Goal: Information Seeking & Learning: Learn about a topic

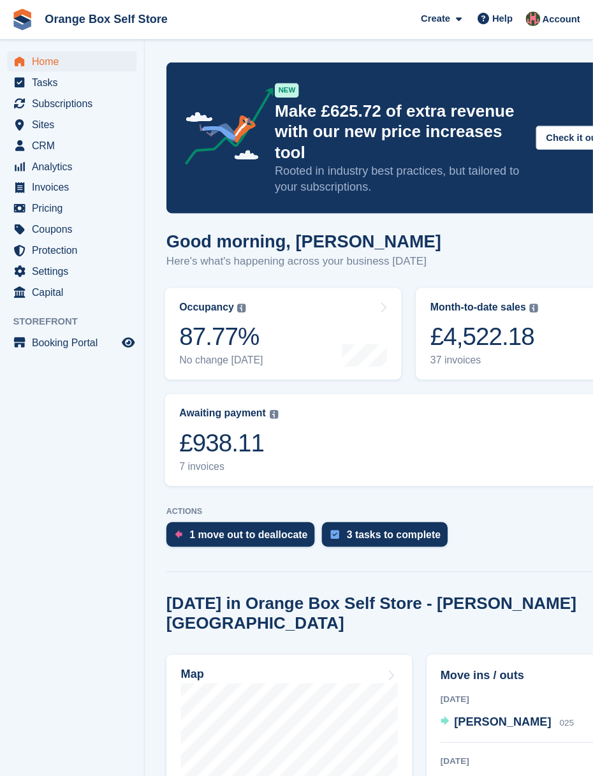
scroll to position [9, 0]
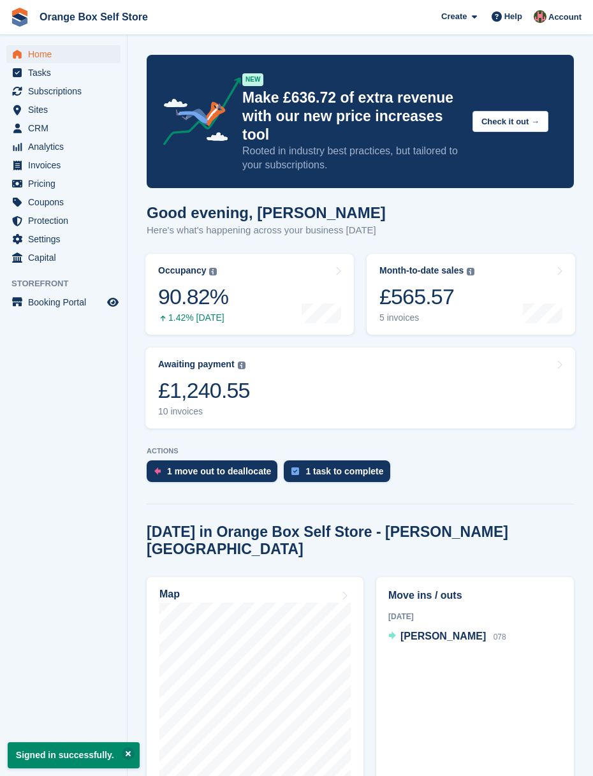
click at [469, 299] on div "£565.57" at bounding box center [426, 297] width 95 height 26
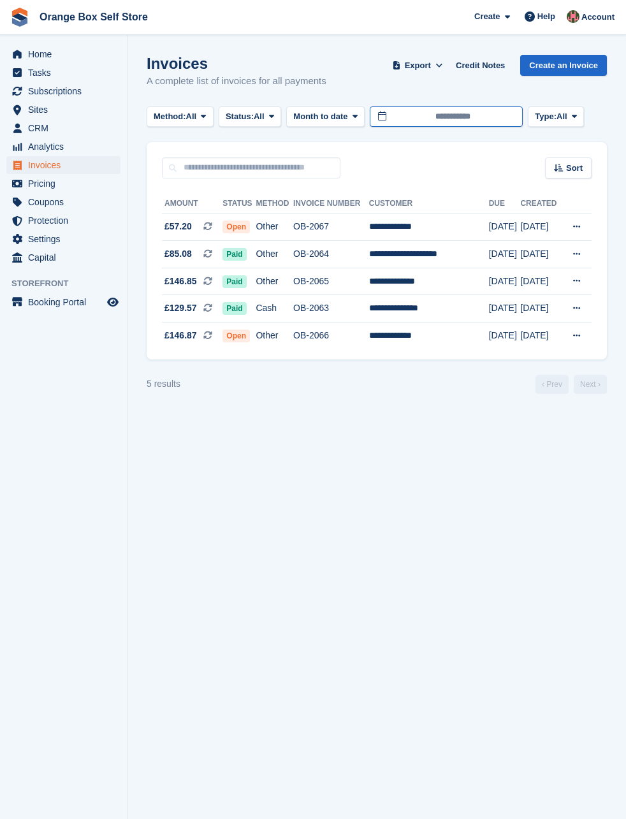
click at [471, 116] on body "Orange Box Self Store Create Subscription Invoice Contact Deal Discount Page He…" at bounding box center [313, 409] width 626 height 819
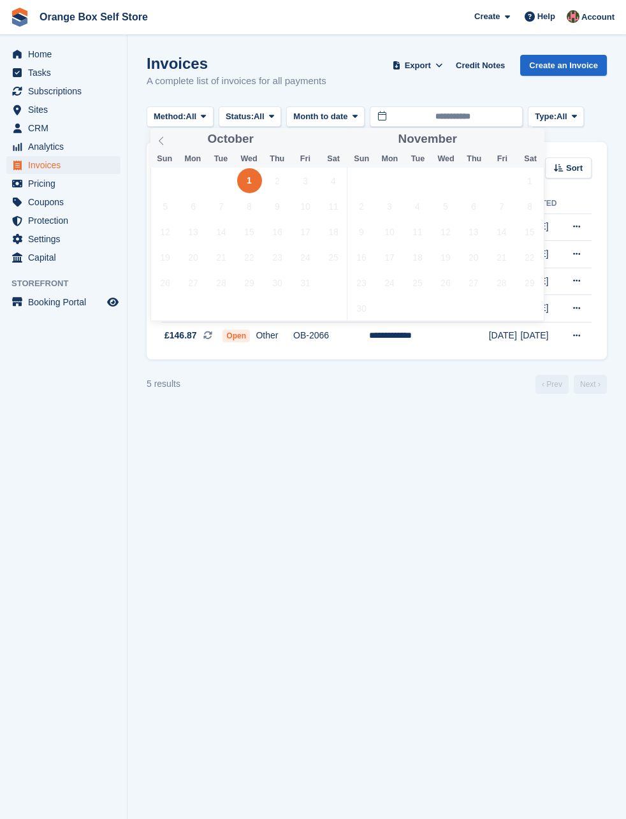
click at [161, 143] on icon at bounding box center [161, 141] width 4 height 8
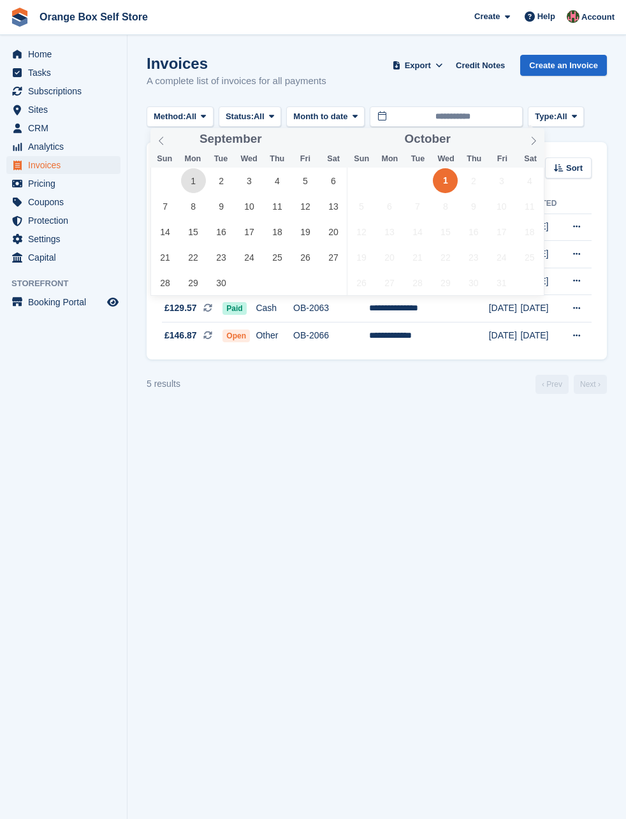
click at [190, 182] on span "1" at bounding box center [193, 180] width 25 height 25
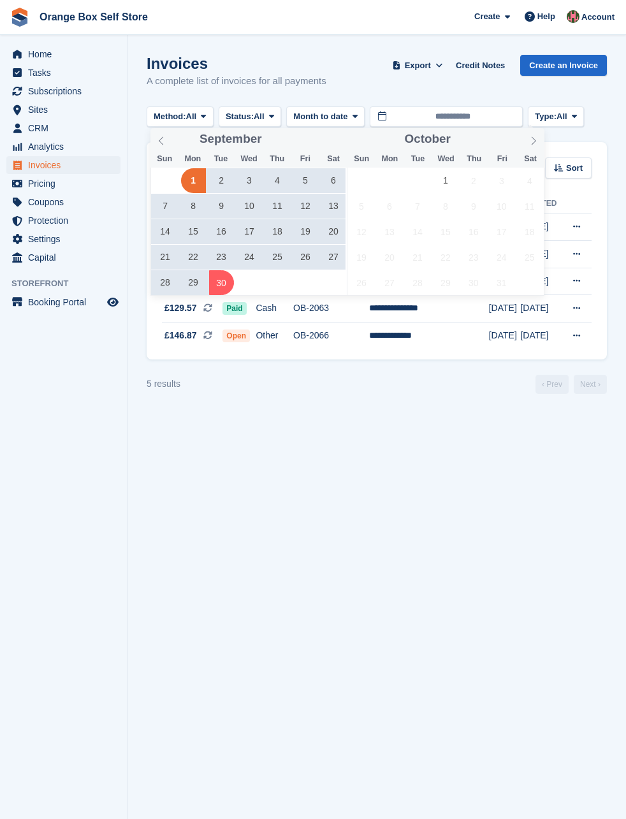
click at [223, 282] on span "30" at bounding box center [221, 282] width 25 height 25
type input "**********"
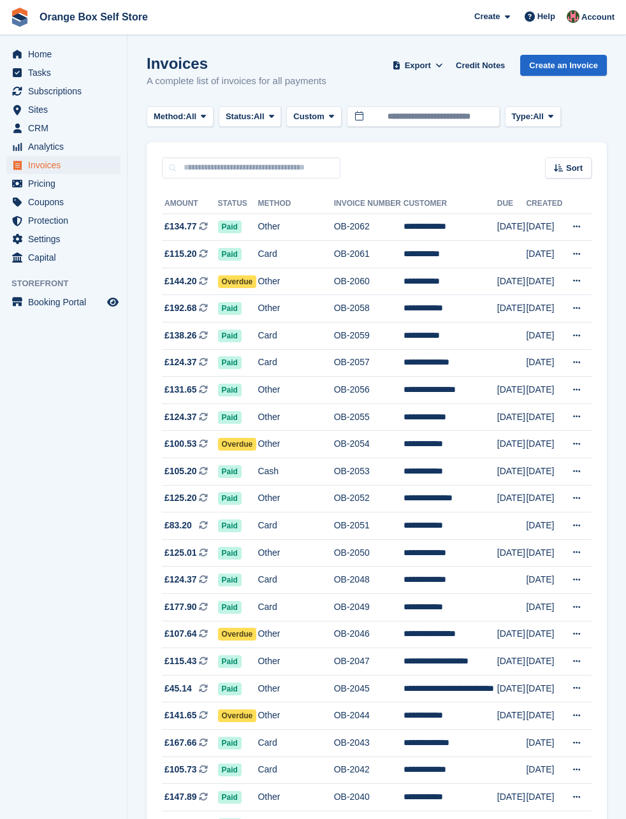
click at [223, 282] on td "Overdue" at bounding box center [238, 281] width 40 height 27
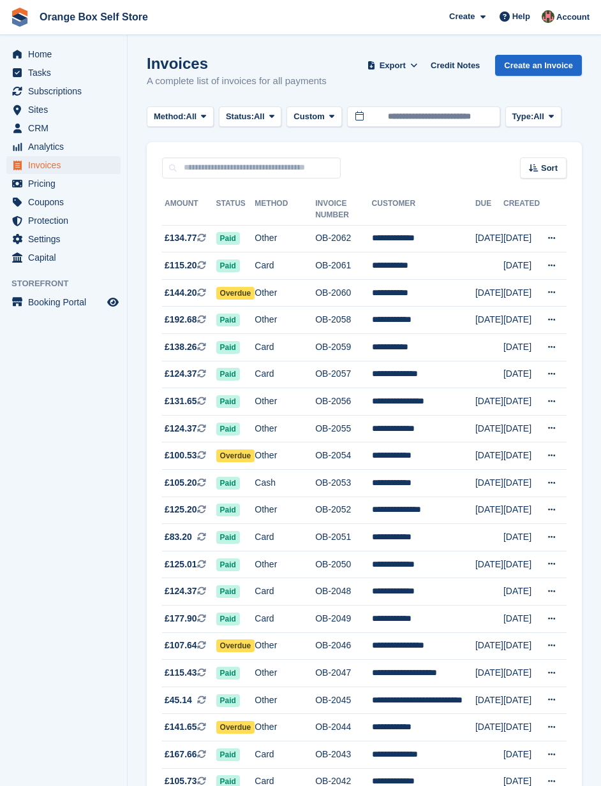
scroll to position [0, 5]
click at [48, 149] on span "Analytics" at bounding box center [66, 147] width 77 height 18
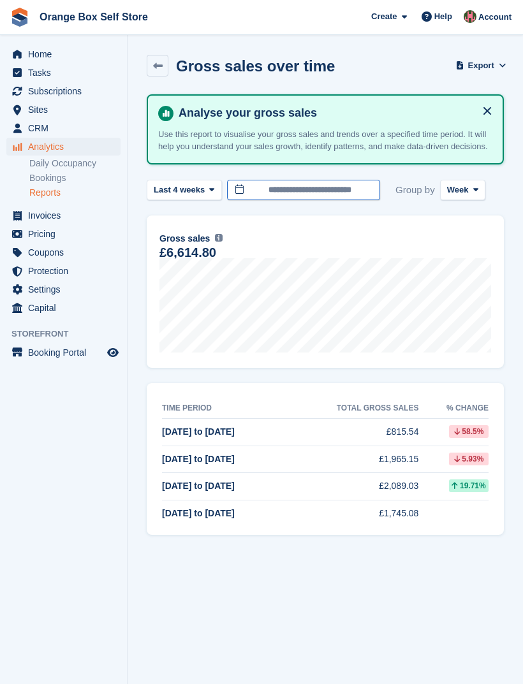
click at [323, 196] on input "**********" at bounding box center [303, 190] width 153 height 21
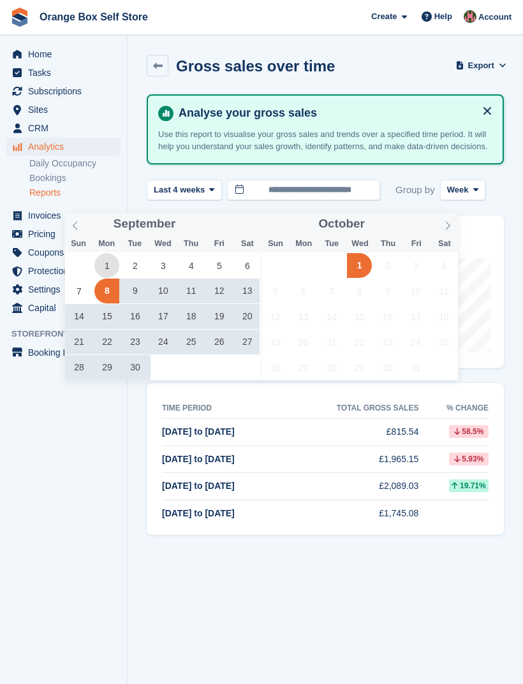
click at [108, 269] on span "1" at bounding box center [106, 265] width 25 height 25
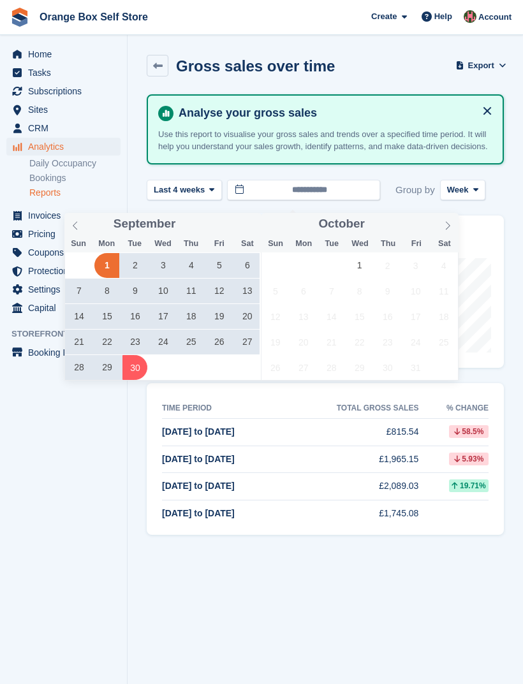
click at [133, 374] on span "30" at bounding box center [134, 367] width 25 height 25
type input "**********"
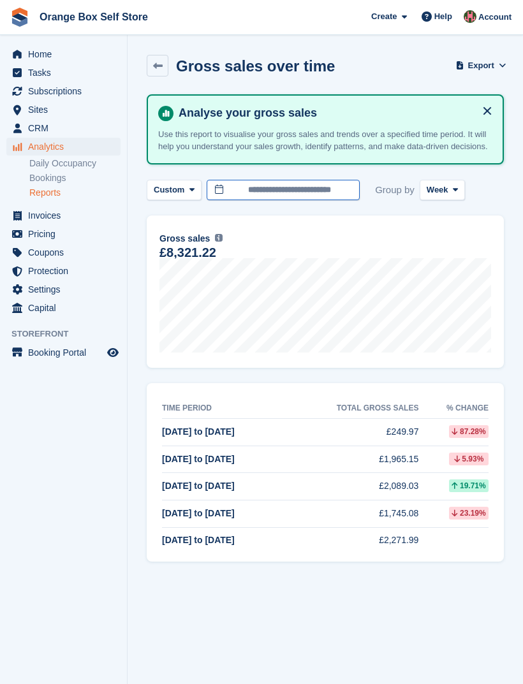
click at [277, 203] on body "Orange Box Self Store Create Subscription Invoice Contact Deal Discount Page He…" at bounding box center [261, 342] width 523 height 684
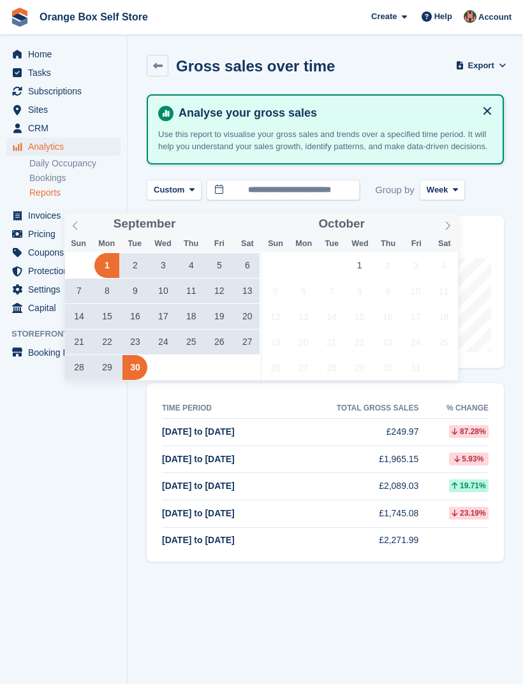
click at [73, 226] on icon at bounding box center [75, 225] width 9 height 9
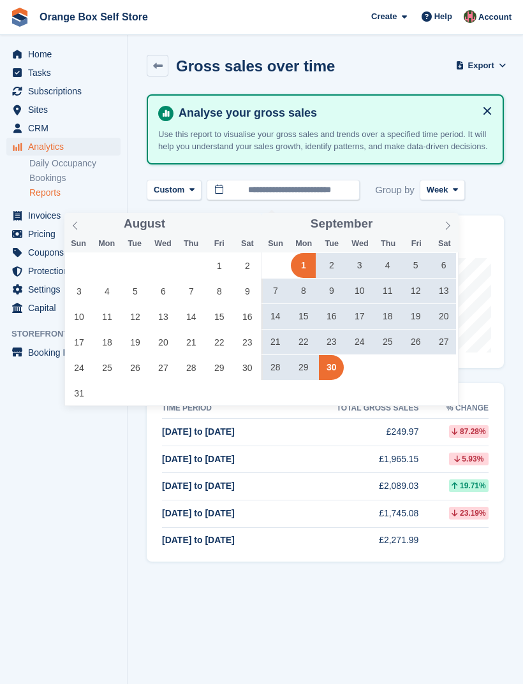
click at [77, 228] on icon at bounding box center [75, 225] width 9 height 9
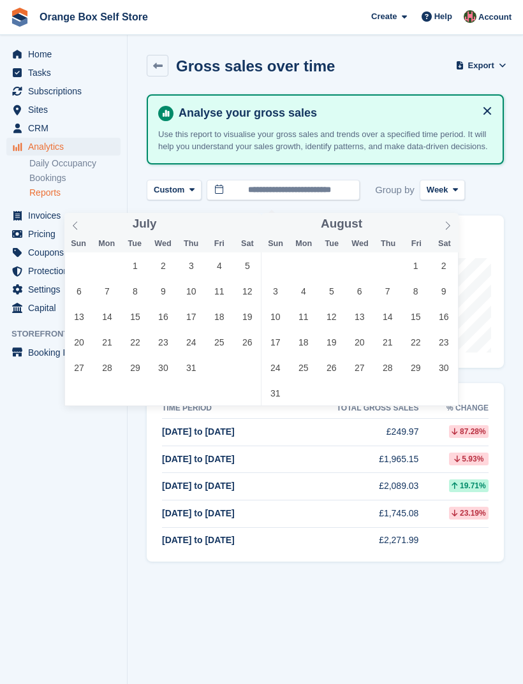
click at [76, 226] on icon at bounding box center [75, 225] width 9 height 9
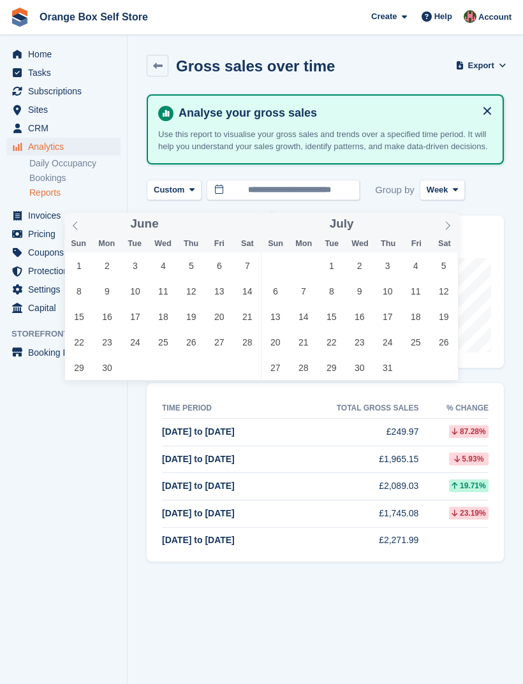
click at [78, 229] on icon at bounding box center [75, 225] width 9 height 9
click at [77, 227] on icon at bounding box center [75, 225] width 9 height 9
click at [77, 228] on icon at bounding box center [75, 225] width 9 height 9
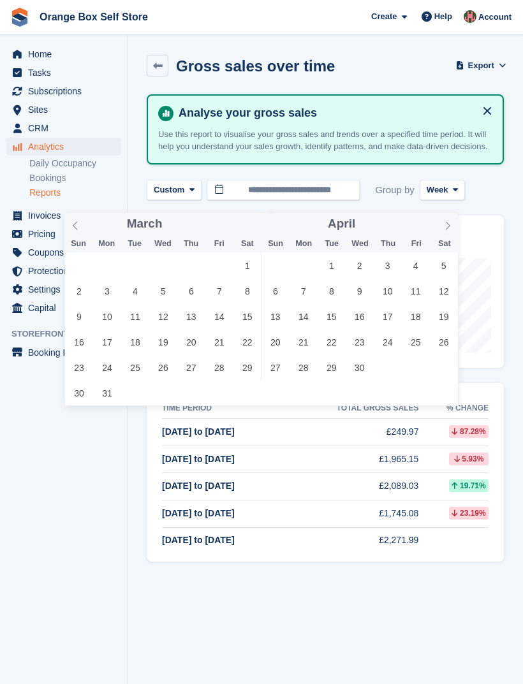
click at [75, 230] on icon at bounding box center [75, 225] width 9 height 9
click at [78, 229] on icon at bounding box center [75, 225] width 9 height 9
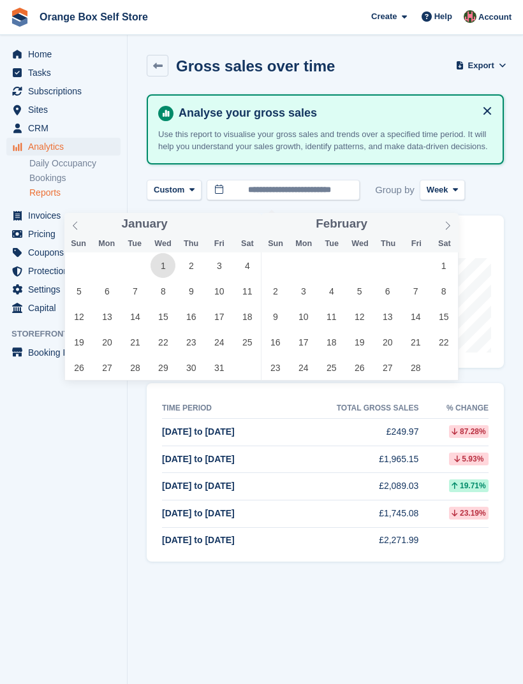
click at [164, 267] on span "1" at bounding box center [162, 265] width 25 height 25
click at [451, 225] on icon at bounding box center [447, 225] width 9 height 9
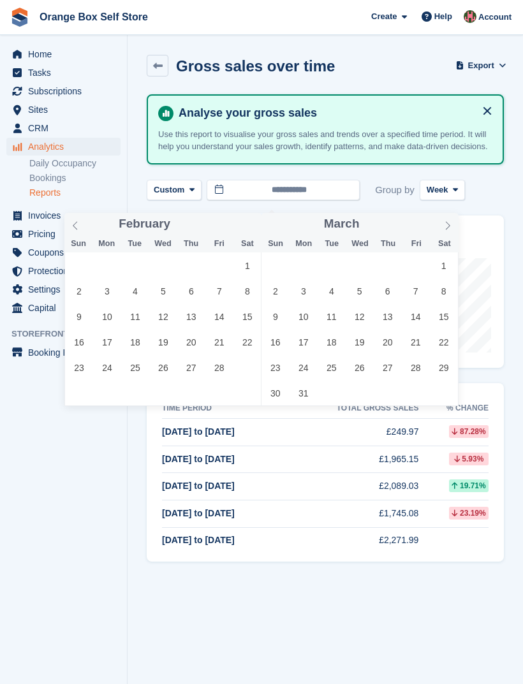
click at [447, 228] on icon at bounding box center [447, 225] width 9 height 9
click at [448, 226] on icon at bounding box center [447, 225] width 9 height 9
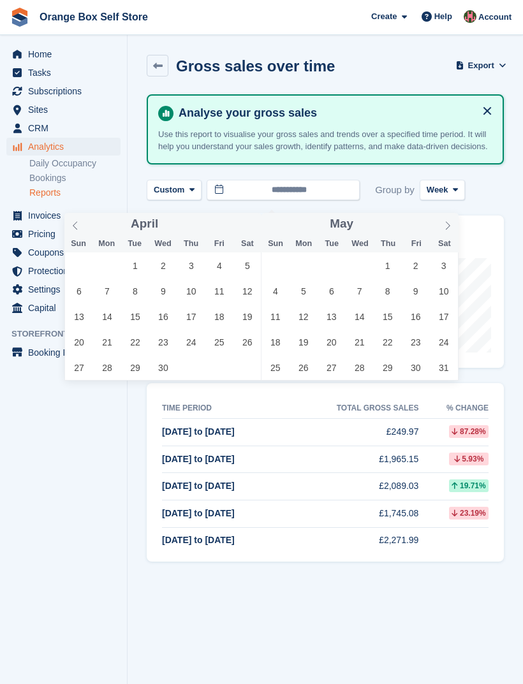
click at [444, 224] on icon at bounding box center [447, 225] width 9 height 9
click at [448, 224] on icon at bounding box center [448, 226] width 4 height 8
click at [446, 224] on icon at bounding box center [447, 225] width 9 height 9
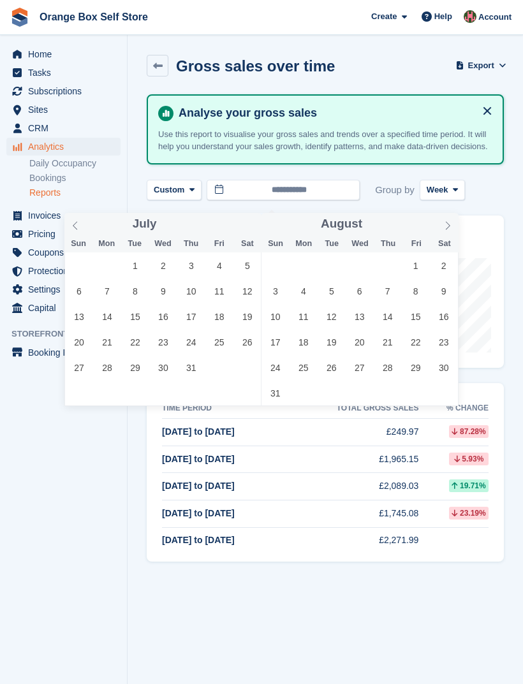
click at [448, 220] on span at bounding box center [448, 224] width 22 height 22
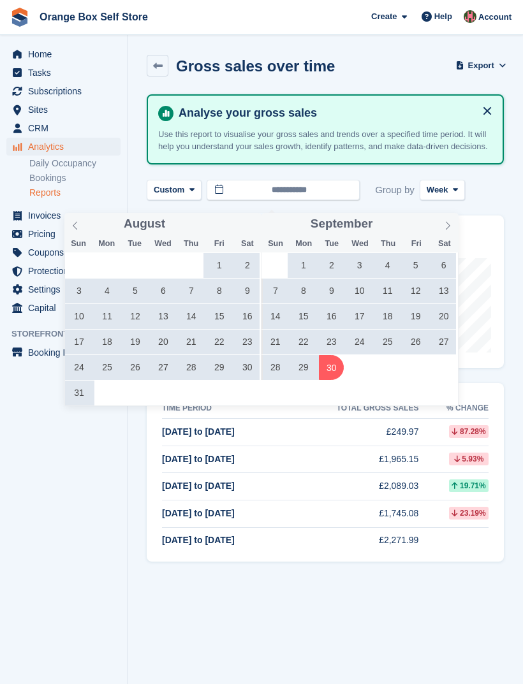
click at [332, 366] on span "30" at bounding box center [331, 367] width 25 height 25
type input "**********"
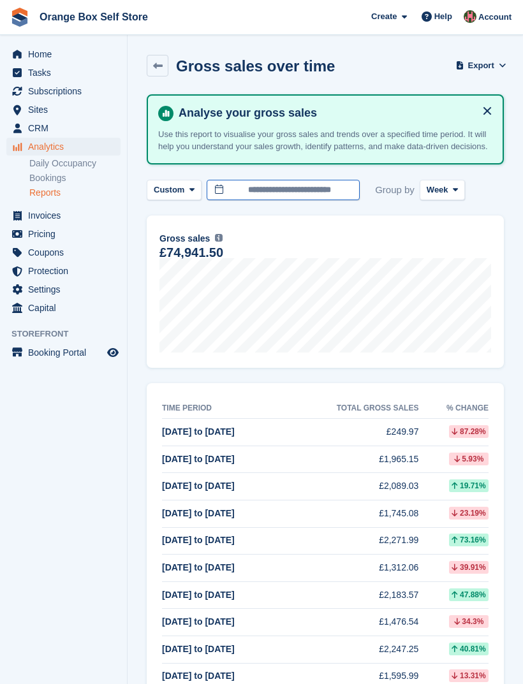
click at [191, 194] on icon at bounding box center [191, 190] width 5 height 8
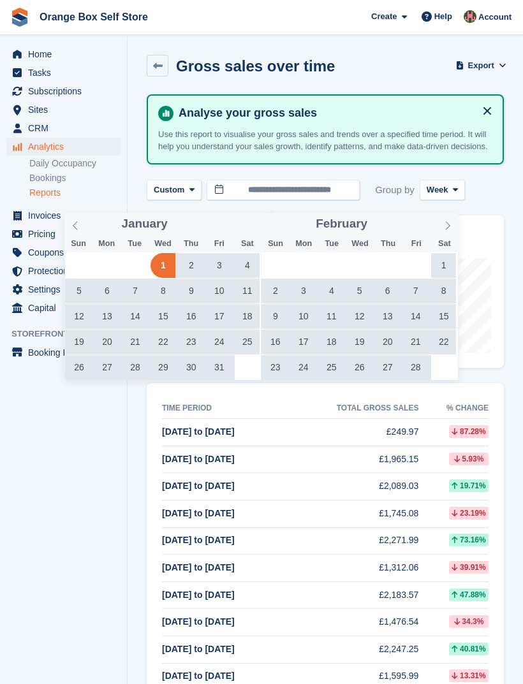
click at [208, 231] on span at bounding box center [203, 227] width 9 height 7
type input "****"
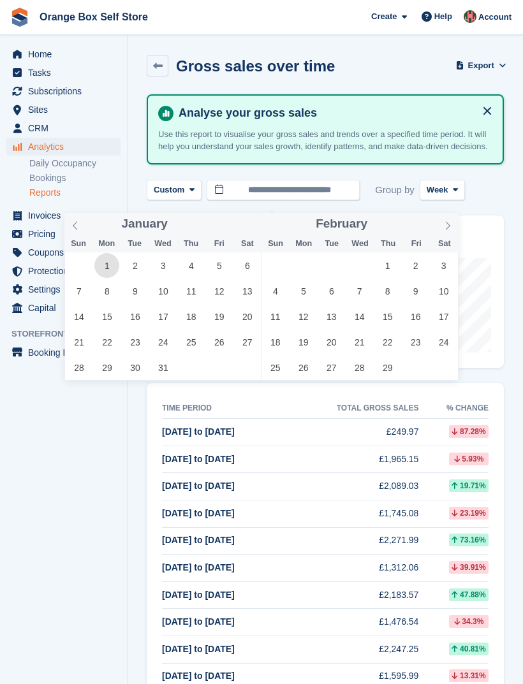
click at [106, 269] on span "1" at bounding box center [106, 265] width 25 height 25
click at [448, 226] on icon at bounding box center [447, 225] width 9 height 9
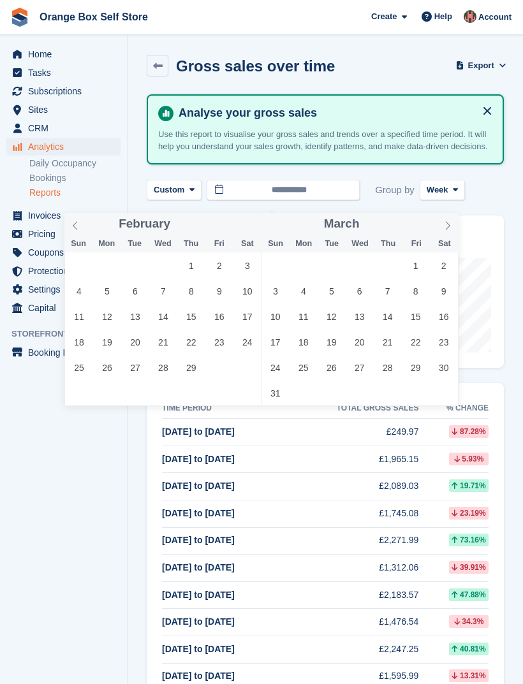
click at [449, 225] on icon at bounding box center [448, 226] width 4 height 8
click at [450, 226] on icon at bounding box center [447, 225] width 9 height 9
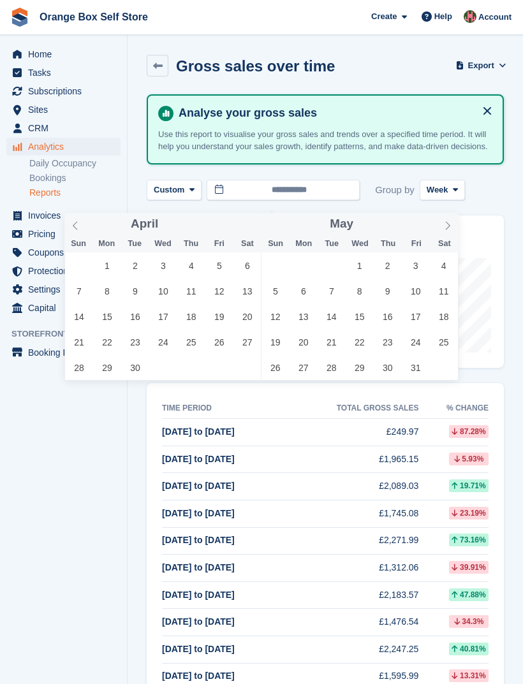
click at [449, 224] on icon at bounding box center [447, 225] width 9 height 9
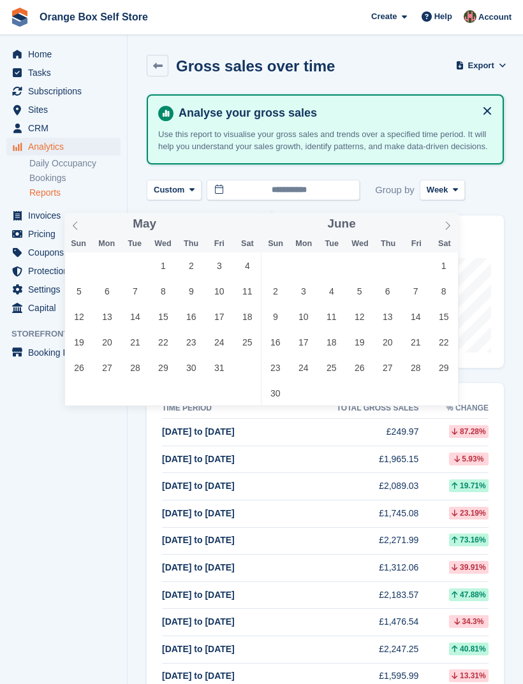
click at [450, 226] on icon at bounding box center [447, 225] width 9 height 9
click at [448, 226] on icon at bounding box center [447, 225] width 9 height 9
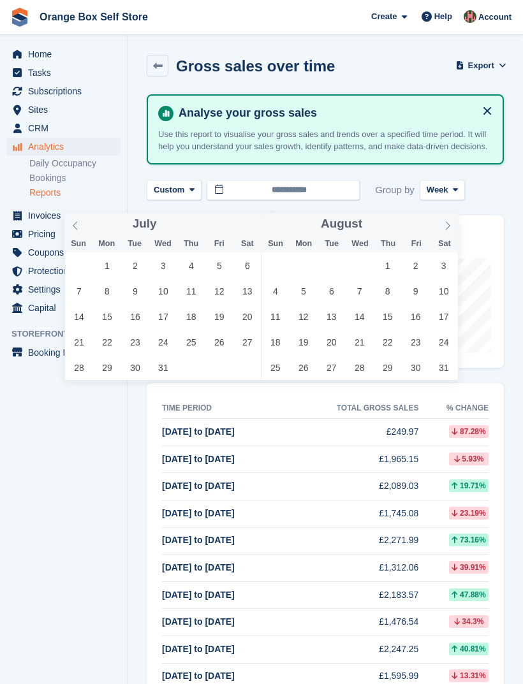
click at [448, 224] on icon at bounding box center [447, 225] width 9 height 9
click at [448, 230] on span at bounding box center [448, 224] width 22 height 22
click at [449, 227] on icon at bounding box center [447, 225] width 9 height 9
click at [451, 227] on icon at bounding box center [447, 225] width 9 height 9
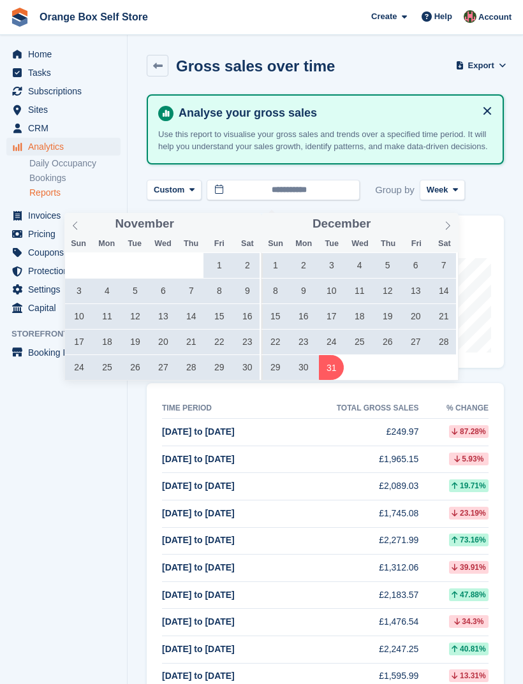
click at [333, 370] on span "31" at bounding box center [331, 367] width 25 height 25
type input "**********"
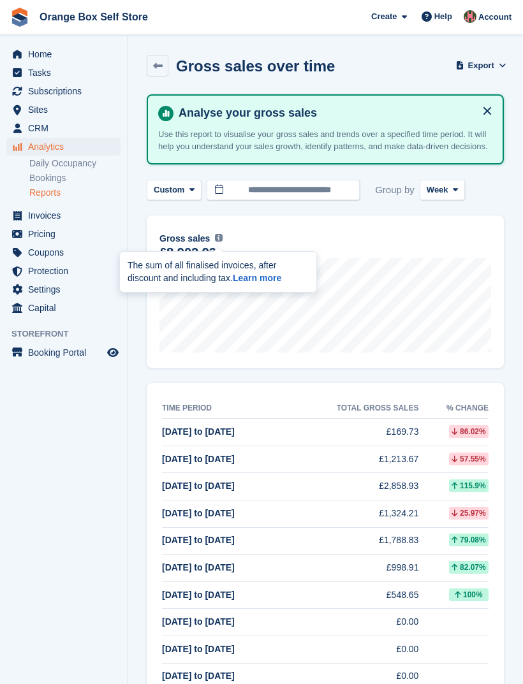
click at [219, 242] on img at bounding box center [219, 238] width 8 height 8
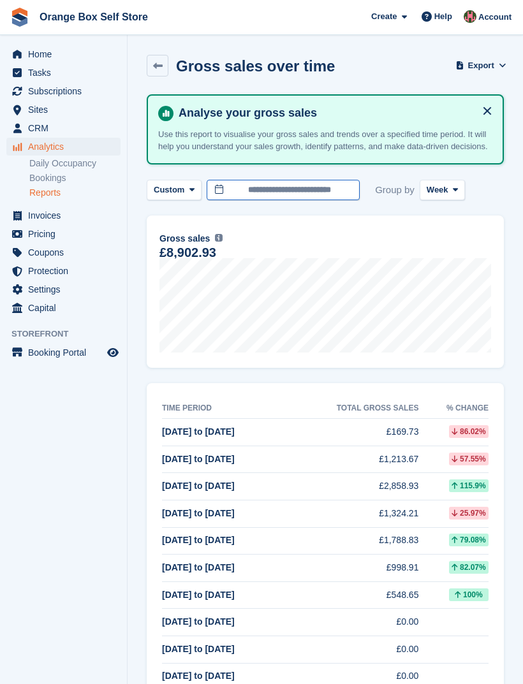
click at [340, 198] on input "**********" at bounding box center [283, 190] width 153 height 21
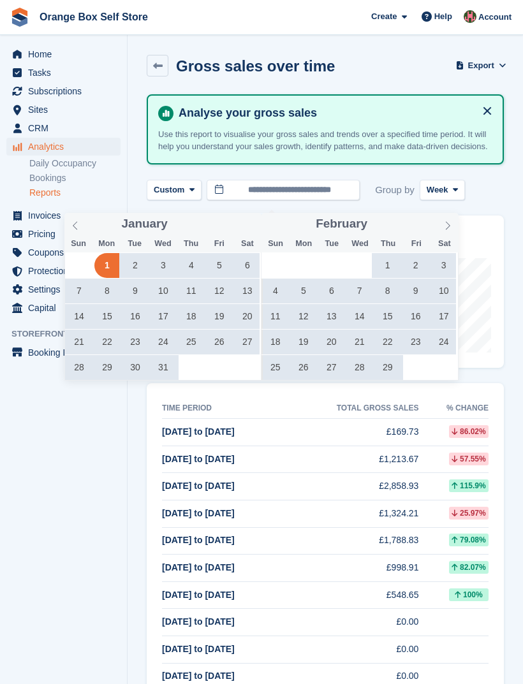
click at [448, 227] on icon at bounding box center [447, 225] width 9 height 9
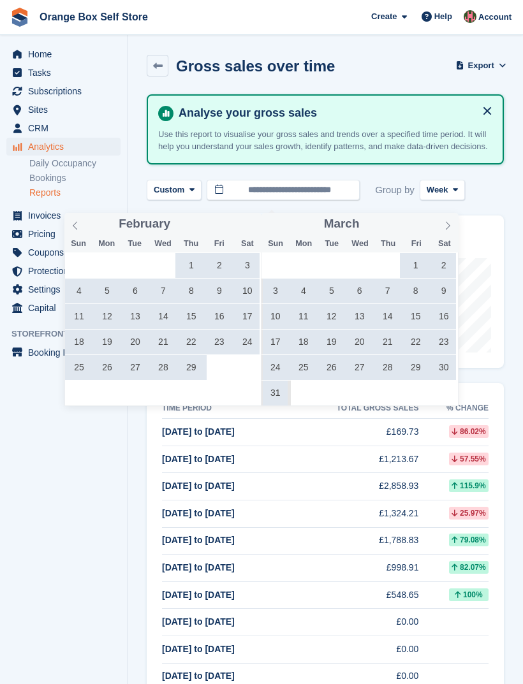
click at [448, 226] on icon at bounding box center [447, 225] width 9 height 9
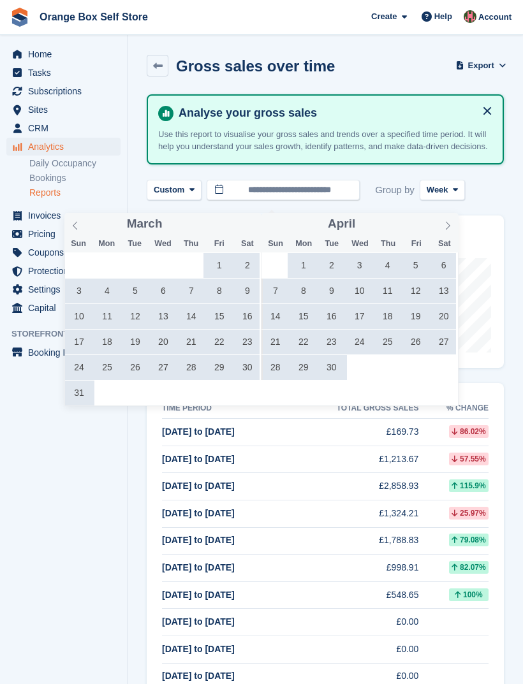
click at [447, 233] on span at bounding box center [448, 224] width 22 height 22
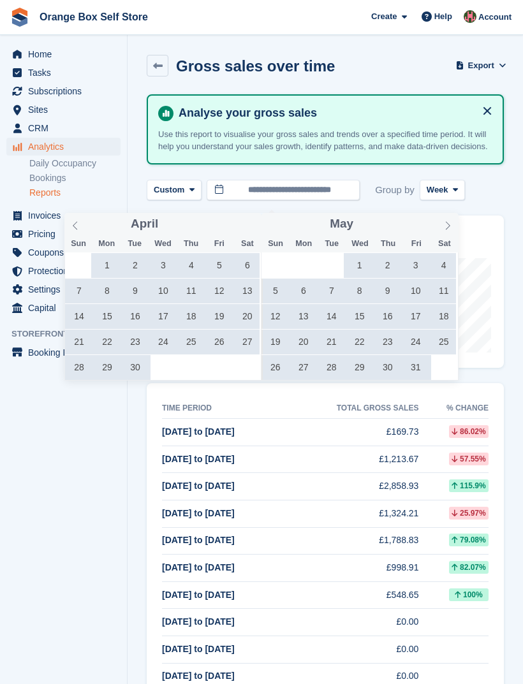
click at [446, 225] on icon at bounding box center [447, 225] width 9 height 9
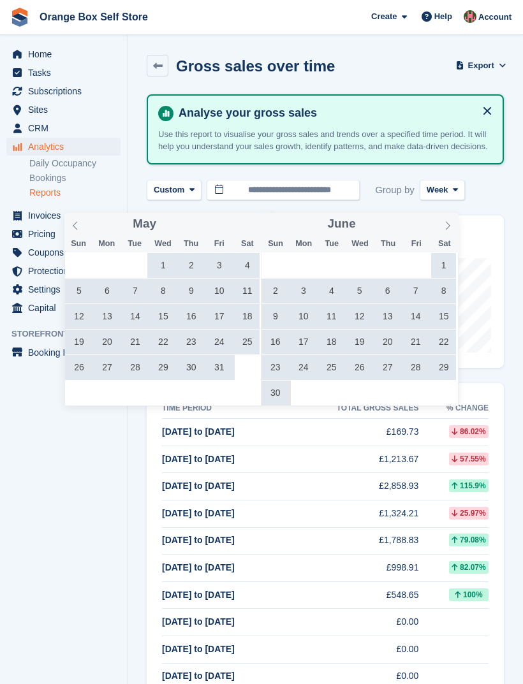
click at [448, 224] on icon at bounding box center [447, 225] width 9 height 9
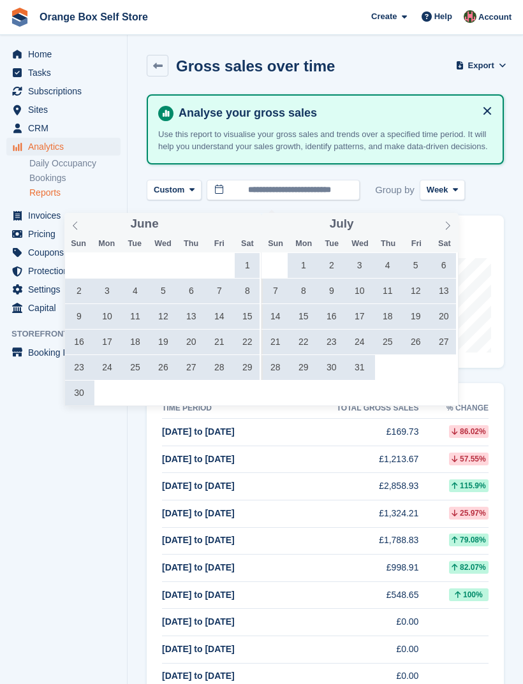
click at [450, 230] on span at bounding box center [448, 224] width 22 height 22
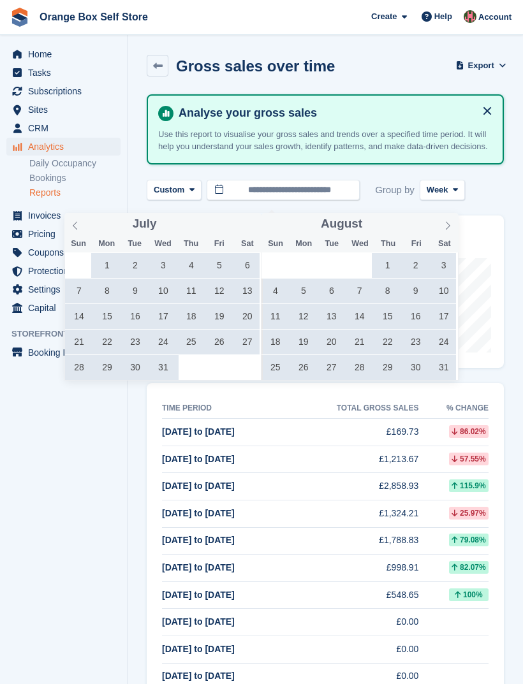
click at [445, 224] on icon at bounding box center [447, 225] width 9 height 9
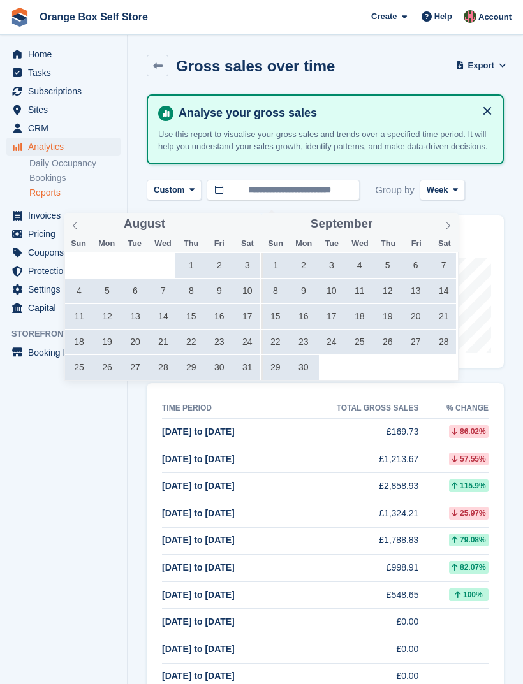
click at [444, 224] on icon at bounding box center [447, 225] width 9 height 9
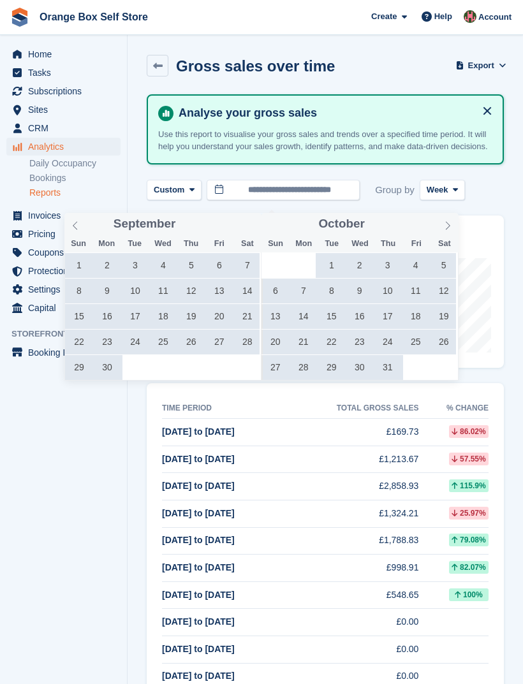
click at [446, 233] on span at bounding box center [448, 224] width 22 height 22
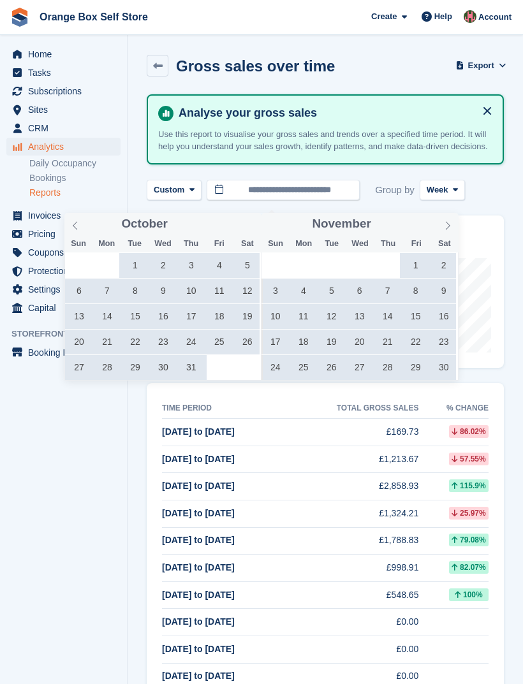
click at [446, 228] on icon at bounding box center [447, 225] width 9 height 9
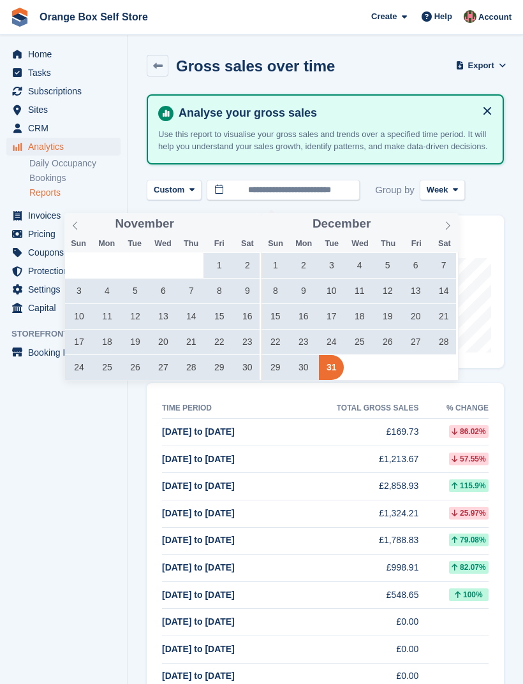
click at [445, 226] on icon at bounding box center [447, 225] width 9 height 9
type input "****"
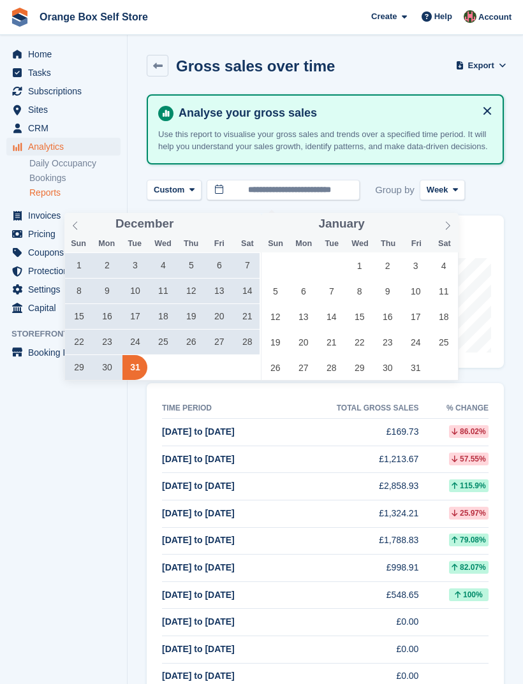
click at [457, 194] on icon at bounding box center [455, 190] width 5 height 8
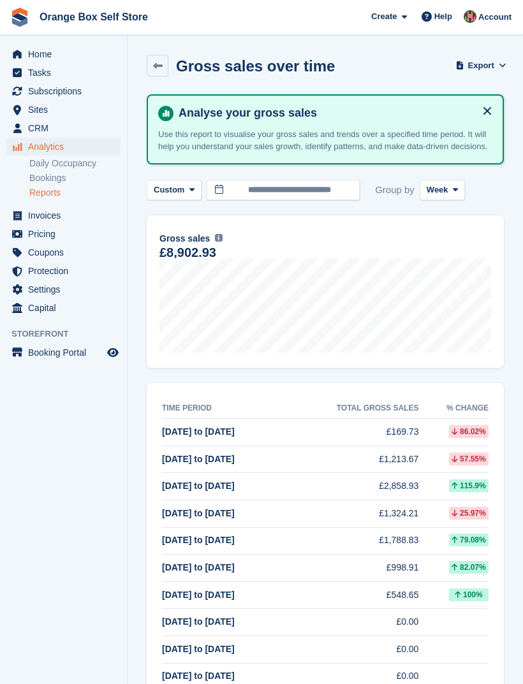
click at [163, 68] on link at bounding box center [158, 66] width 22 height 22
